Goal: Task Accomplishment & Management: Manage account settings

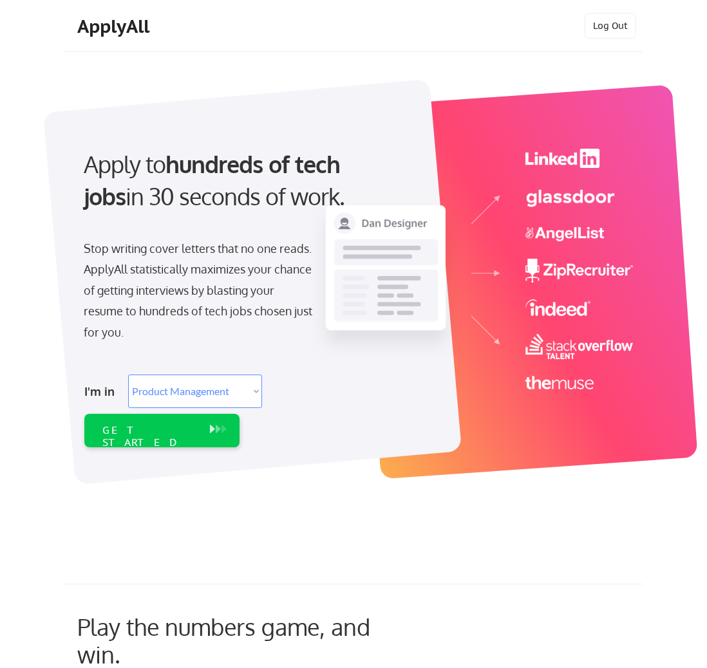
select select ""product""
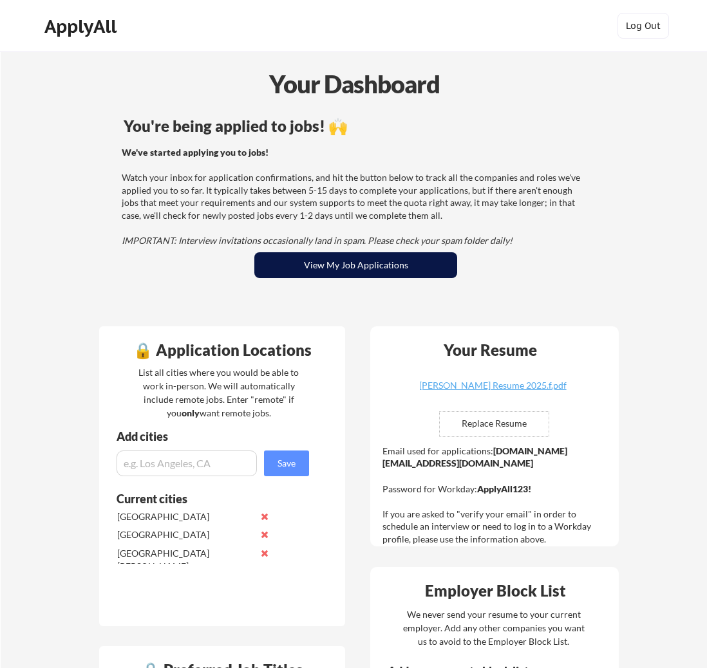
click at [362, 263] on button "View My Job Applications" at bounding box center [355, 265] width 203 height 26
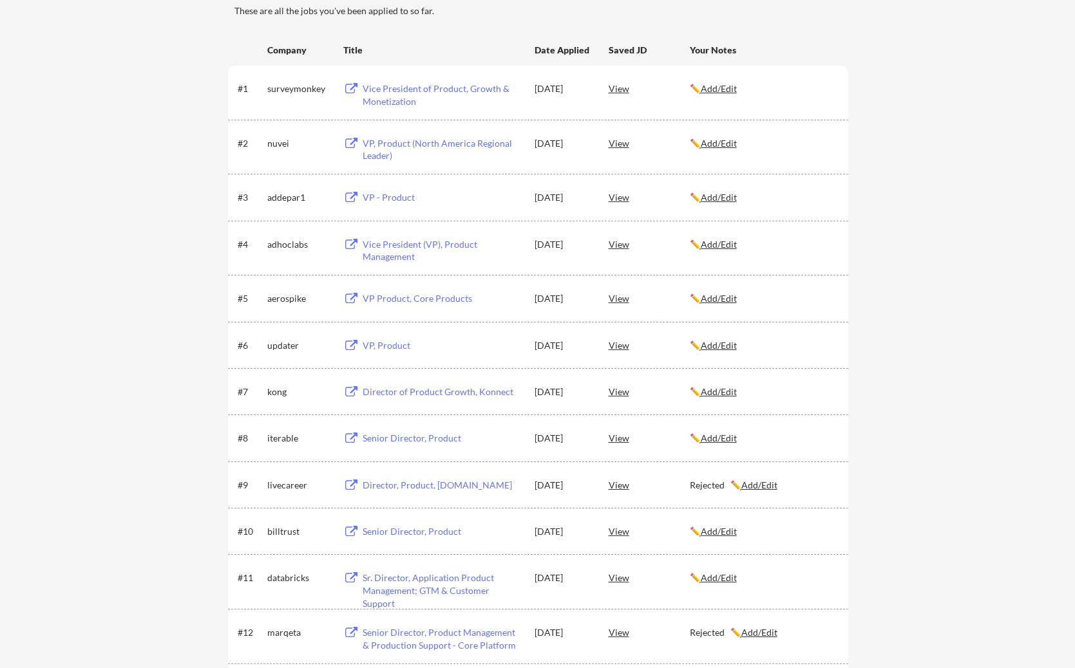
scroll to position [166, 0]
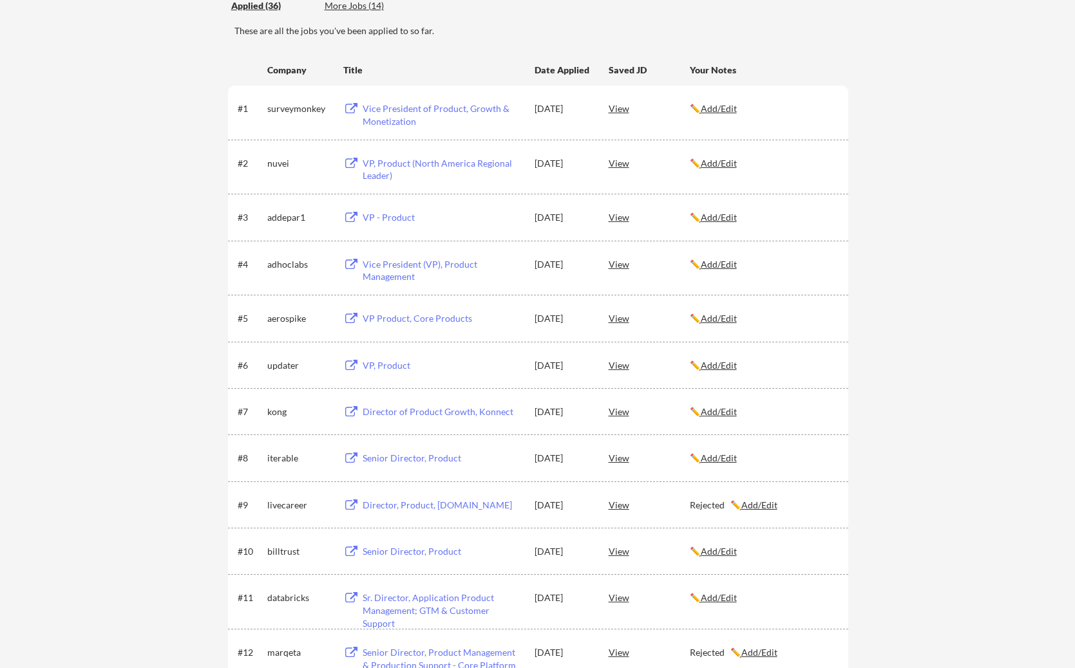
click at [408, 108] on div "Vice President of Product, Growth & Monetization" at bounding box center [442, 114] width 160 height 25
click at [408, 162] on div "VP, Product (North America Regional Leader)" at bounding box center [442, 169] width 160 height 25
click at [376, 219] on div "VP - Product" at bounding box center [442, 217] width 160 height 13
click at [397, 264] on div "Vice President (VP), Product Management" at bounding box center [442, 270] width 160 height 25
click at [393, 320] on div "VP Product, Core Products" at bounding box center [442, 318] width 160 height 13
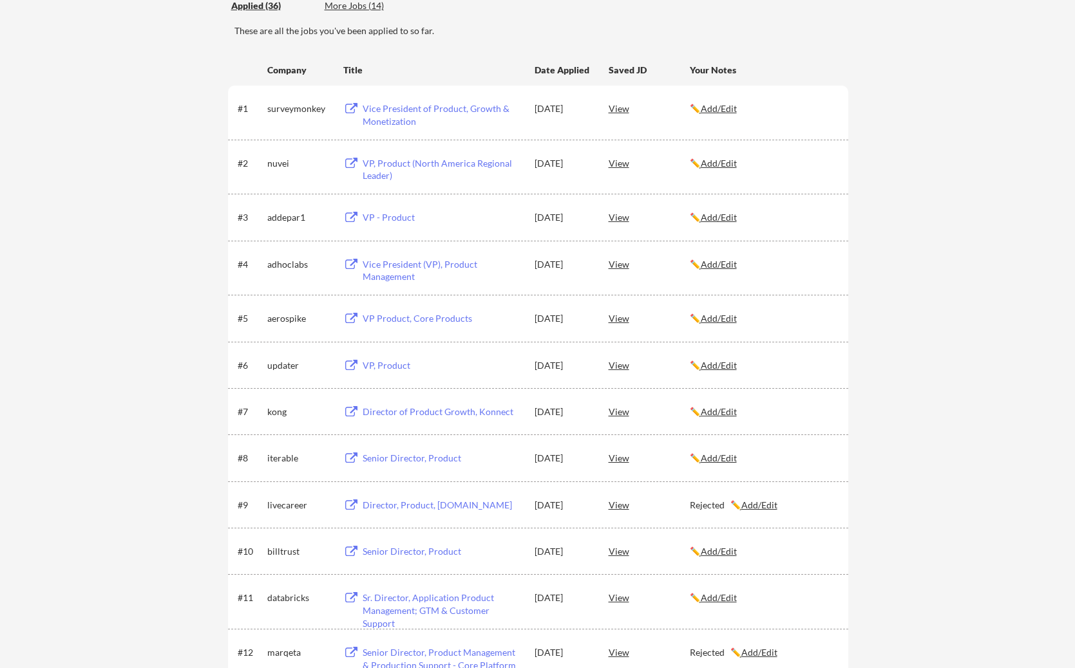
click at [386, 361] on div "VP, Product" at bounding box center [442, 365] width 160 height 13
